Goal: Check status

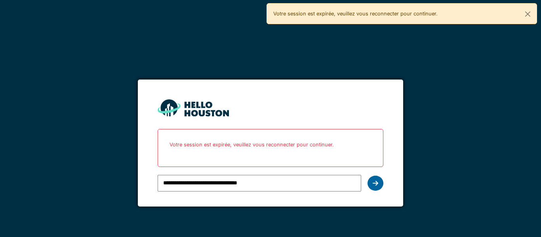
click at [378, 185] on div at bounding box center [376, 183] width 16 height 15
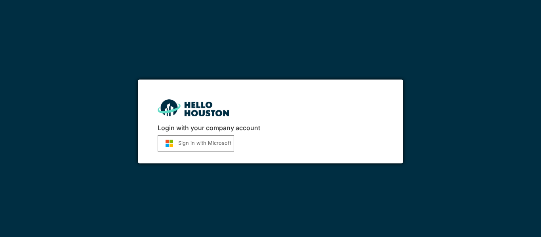
click at [194, 145] on button "Sign in with Microsoft" at bounding box center [196, 144] width 76 height 16
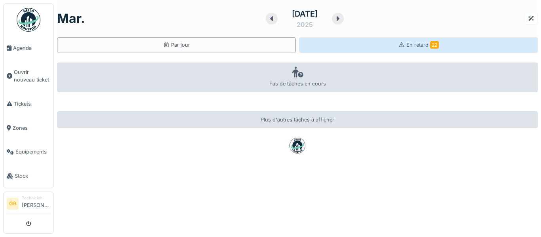
click at [401, 42] on div "En retard 22" at bounding box center [419, 45] width 40 height 8
